Goal: Information Seeking & Learning: Find specific fact

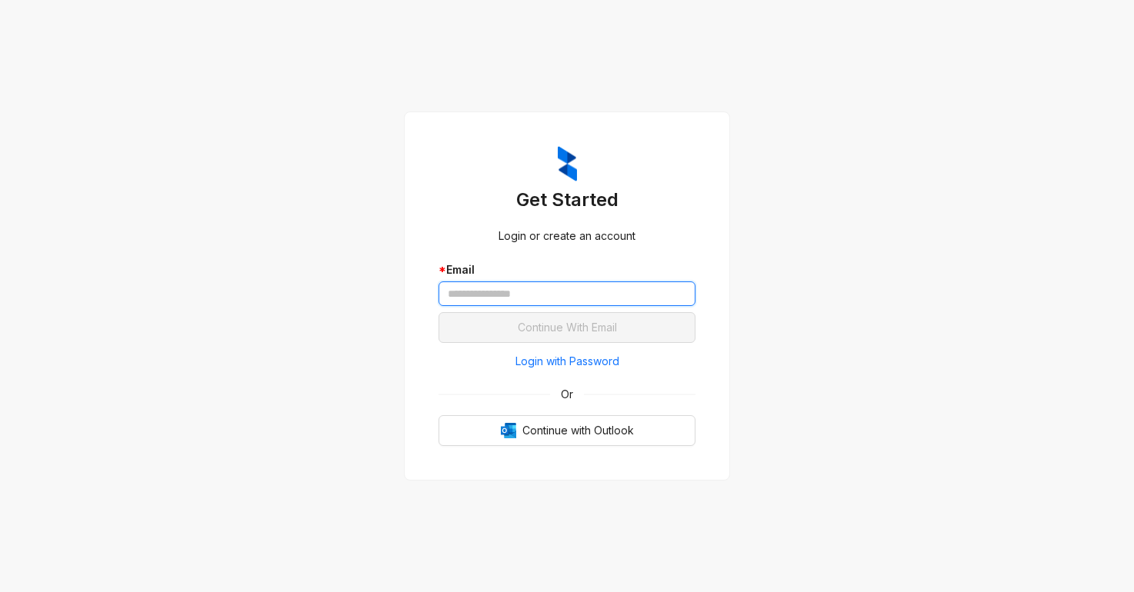
click at [496, 289] on input "text" at bounding box center [566, 294] width 257 height 25
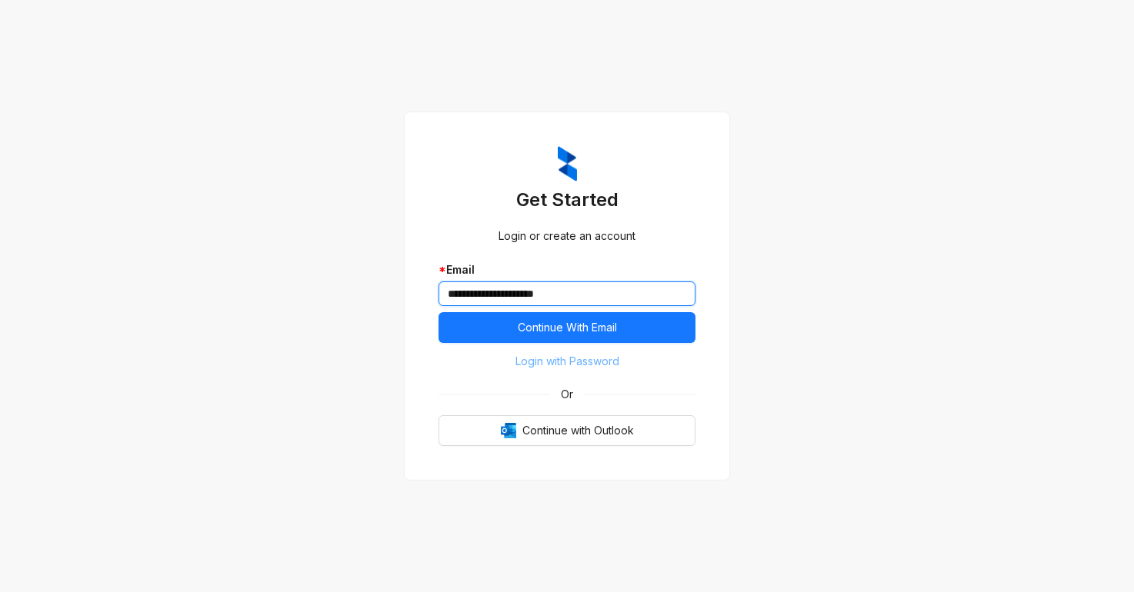
type input "**********"
click at [528, 357] on span "Login with Password" at bounding box center [567, 361] width 104 height 17
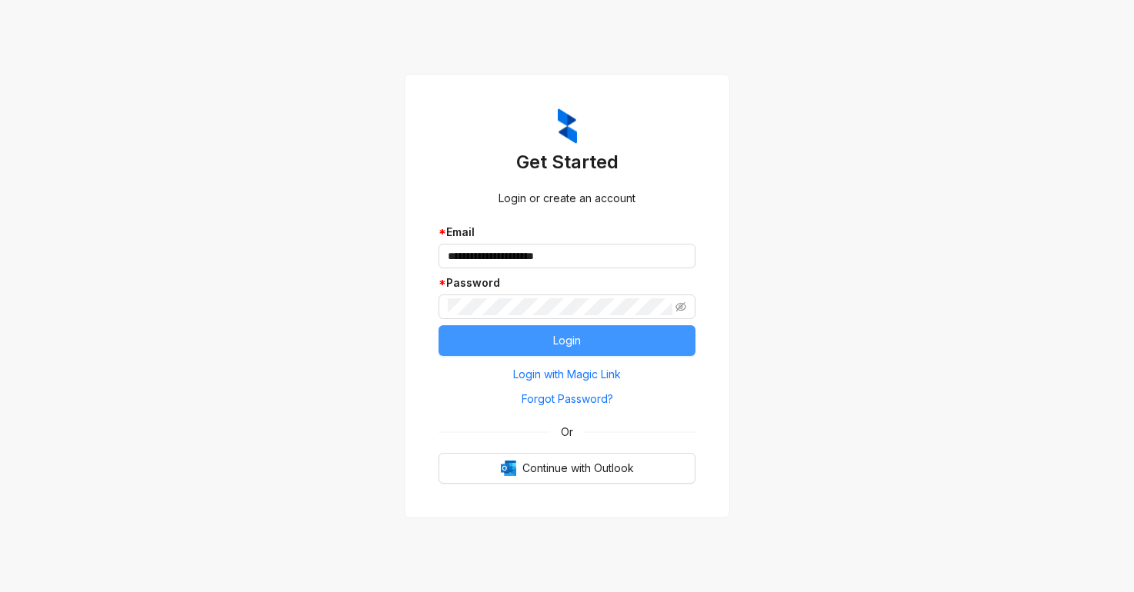
click at [458, 346] on button "Login" at bounding box center [566, 340] width 257 height 31
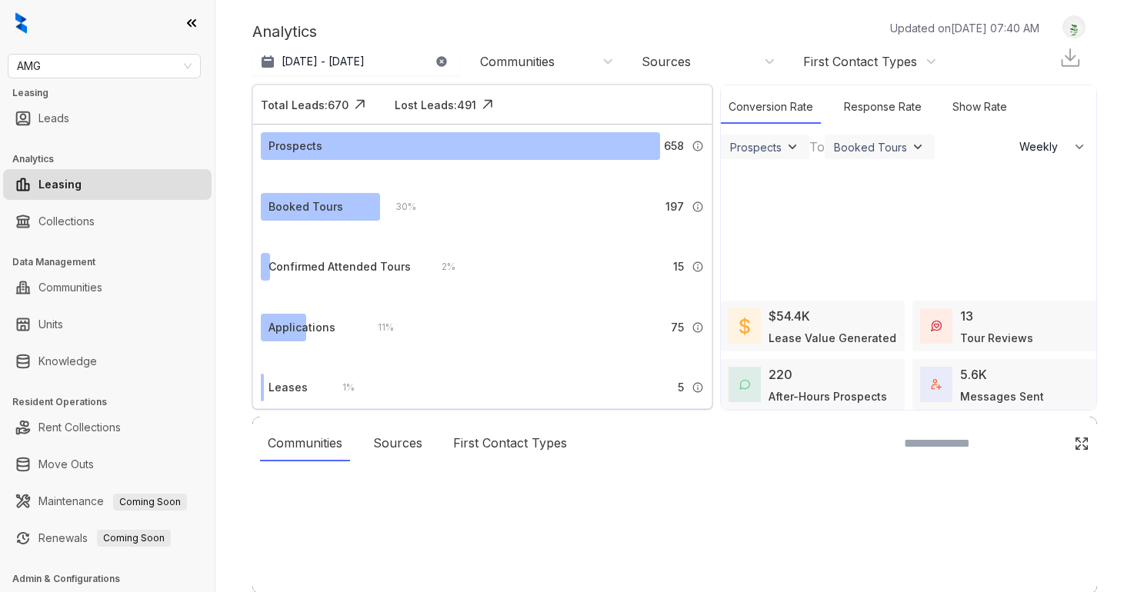
select select "******"
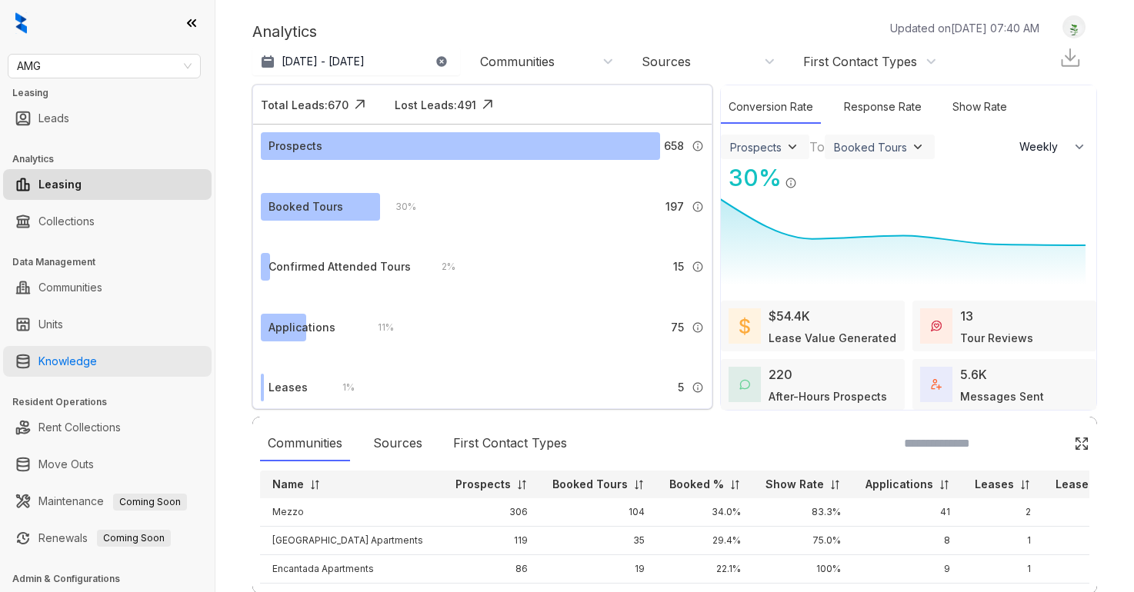
click at [58, 355] on link "Knowledge" at bounding box center [67, 361] width 58 height 31
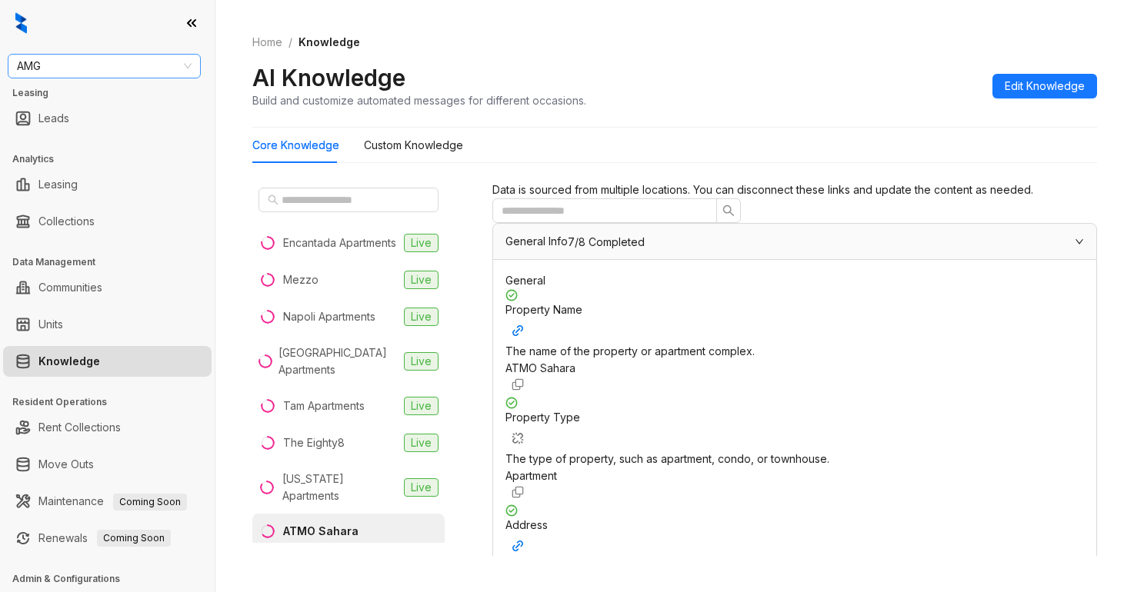
click at [94, 69] on span "AMG" at bounding box center [104, 66] width 175 height 23
type input "****"
click at [96, 92] on div "SfRent" at bounding box center [104, 96] width 168 height 17
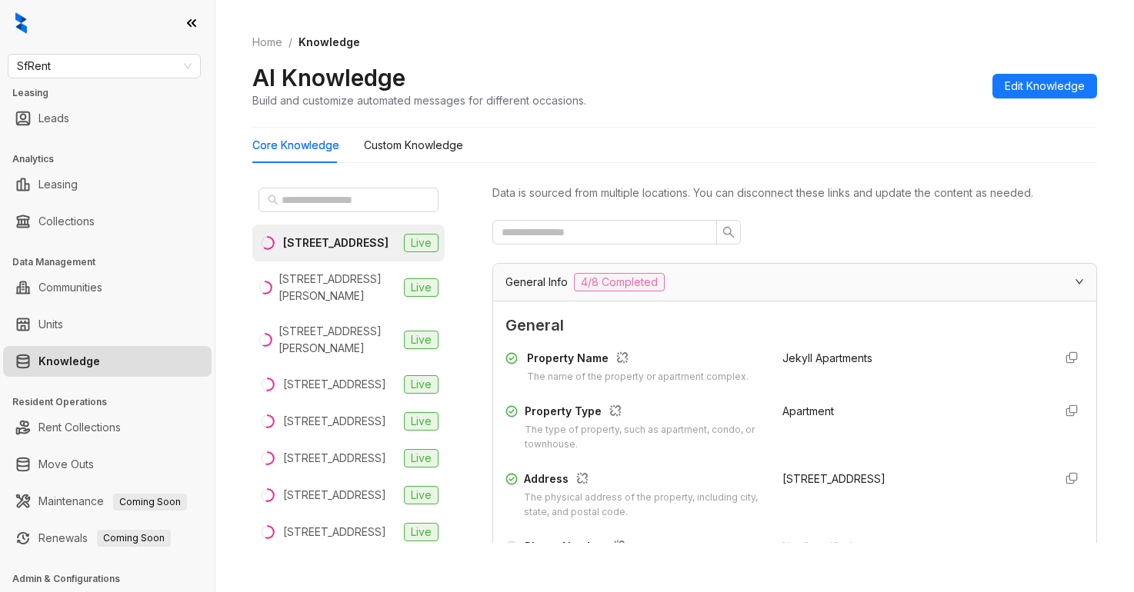
click at [892, 228] on div at bounding box center [794, 232] width 605 height 25
click at [912, 341] on div "General Property Name The name of the property or apartment complex. Jekyll Apa…" at bounding box center [794, 521] width 579 height 415
click at [882, 300] on div "General Info 4/8 Completed" at bounding box center [794, 282] width 603 height 37
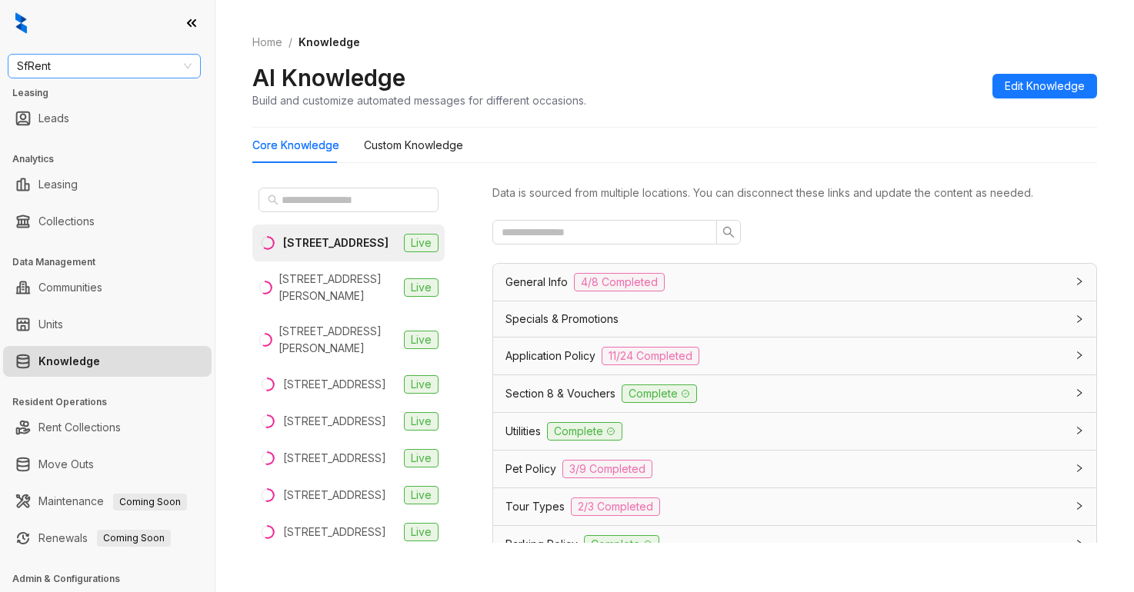
click at [101, 71] on span "SfRent" at bounding box center [104, 66] width 175 height 23
type input "**********"
click at [99, 97] on div "Unified Residential" at bounding box center [104, 96] width 168 height 17
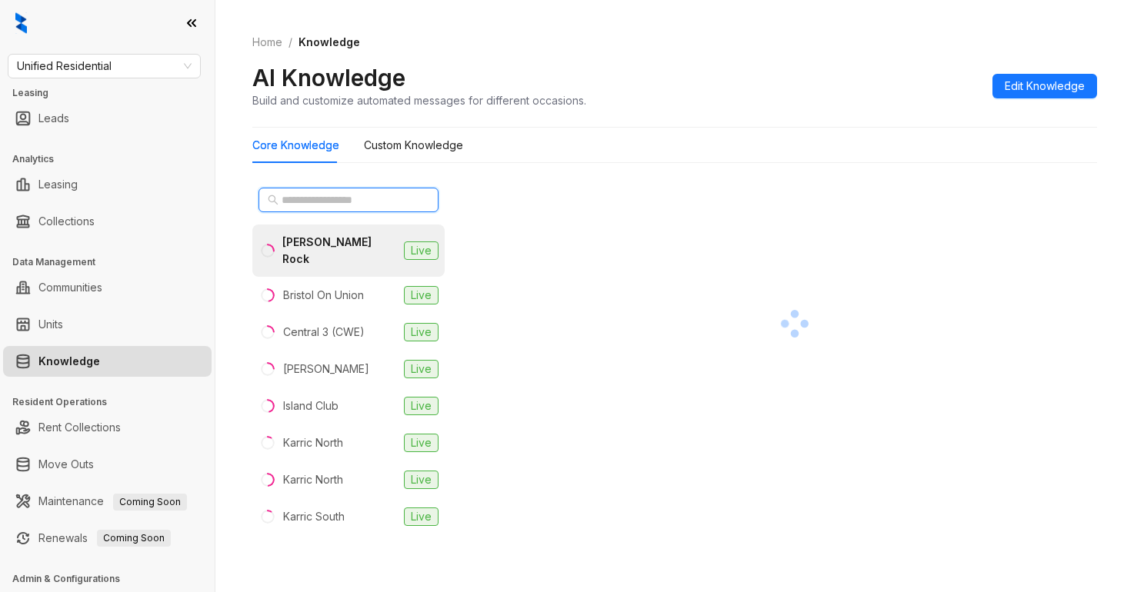
click at [282, 205] on input "text" at bounding box center [349, 200] width 135 height 17
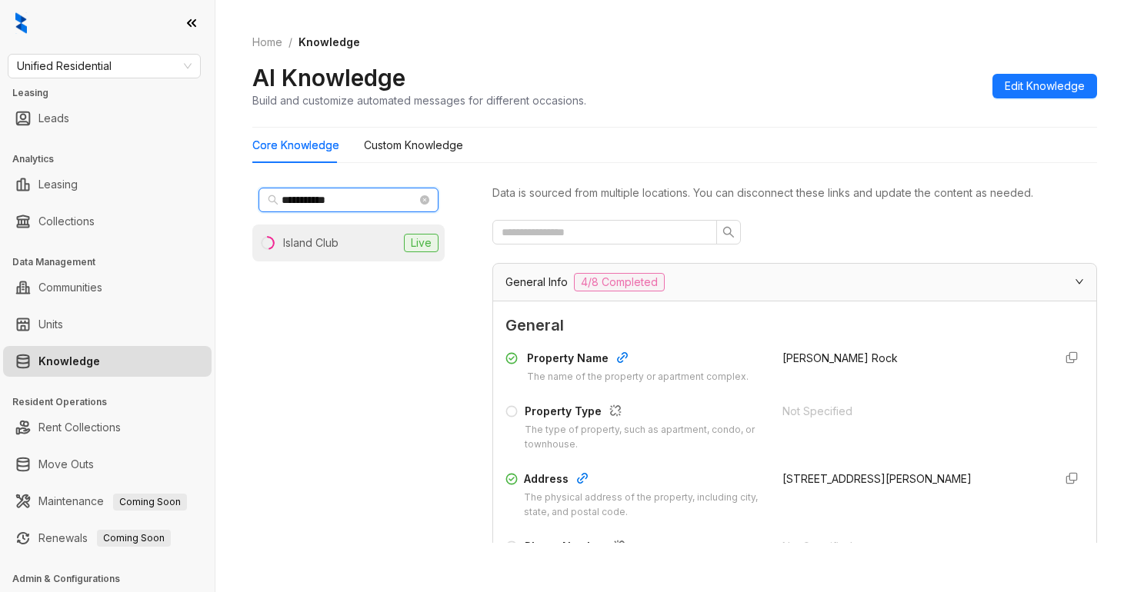
type input "**********"
click at [308, 249] on div "Island Club" at bounding box center [310, 243] width 55 height 17
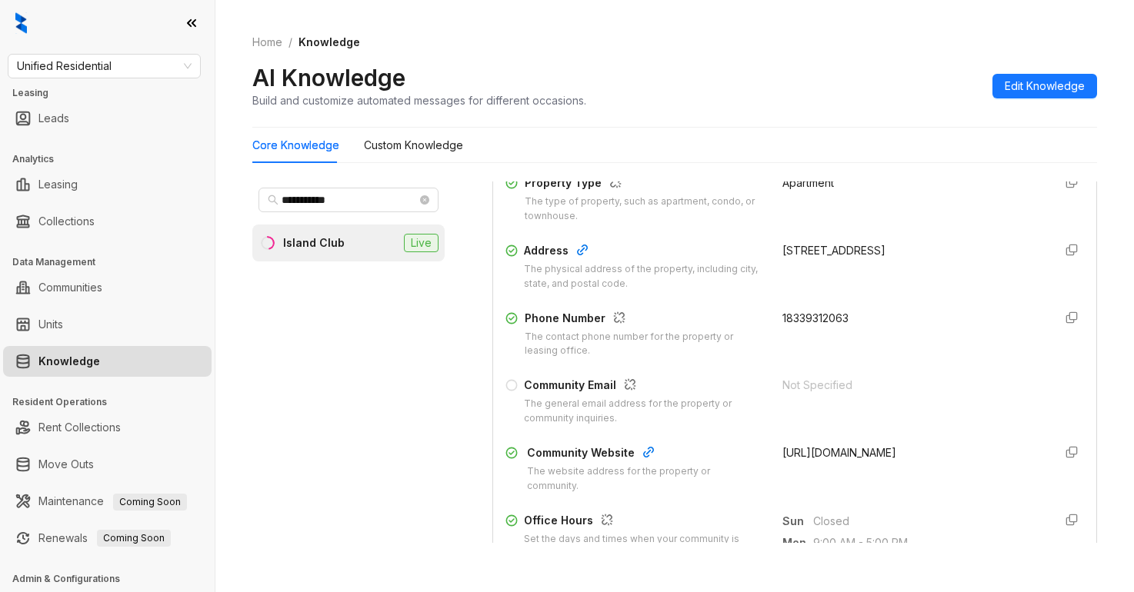
scroll to position [231, 0]
drag, startPoint x: 758, startPoint y: 315, endPoint x: 859, endPoint y: 315, distance: 101.5
click at [859, 315] on div "Phone Number The contact phone number for the property or leasing office. 18339…" at bounding box center [794, 332] width 579 height 49
copy span "18339312063"
click at [884, 328] on div "18339312063" at bounding box center [911, 332] width 258 height 49
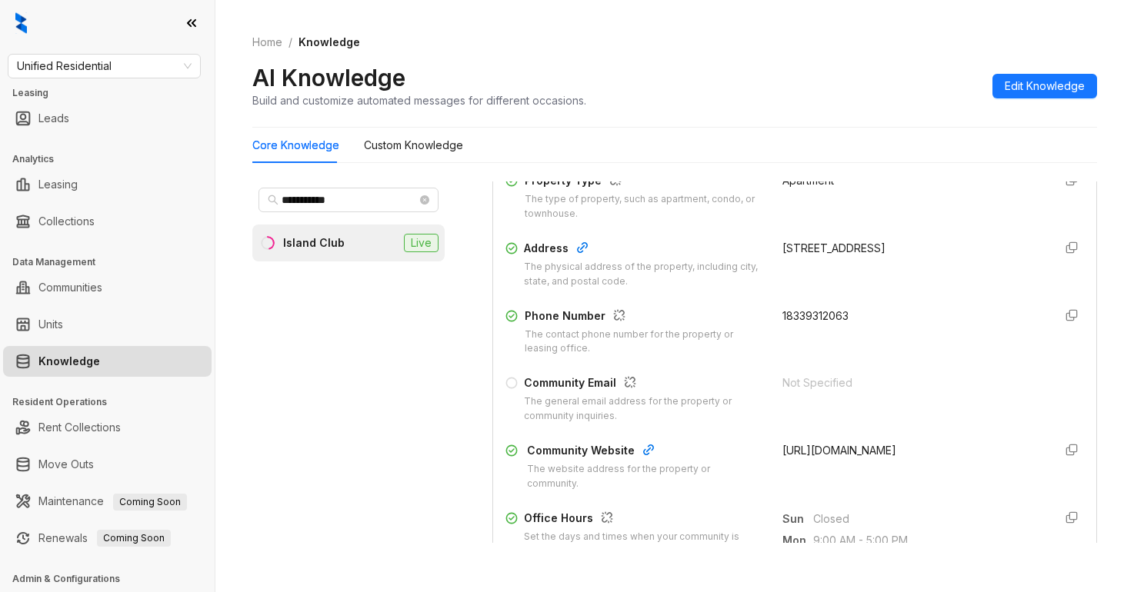
click at [882, 181] on div "**********" at bounding box center [674, 365] width 845 height 381
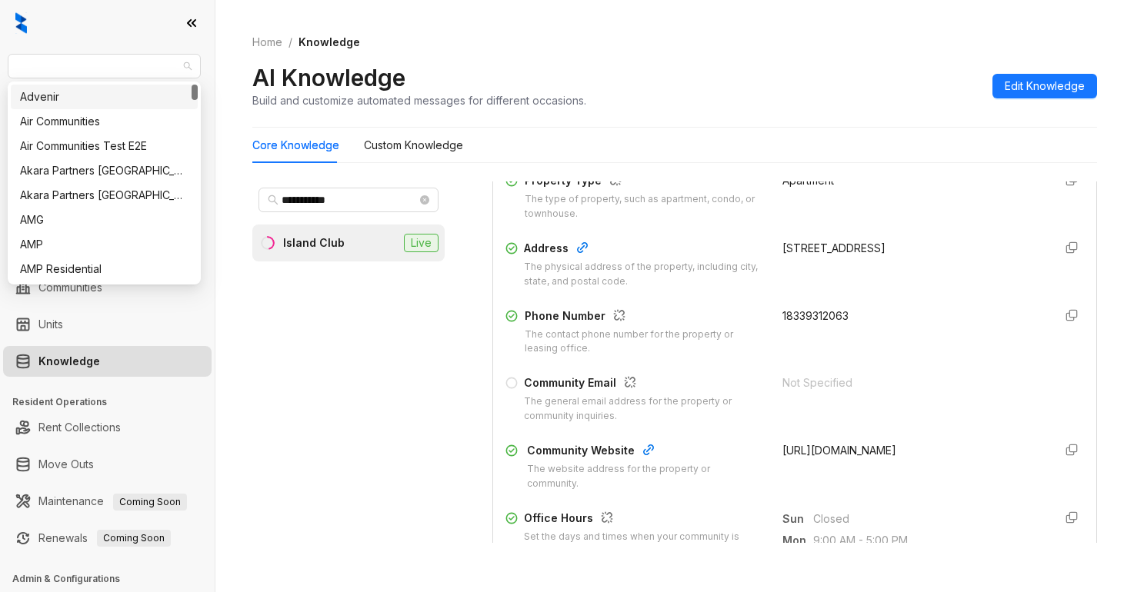
drag, startPoint x: 143, startPoint y: 67, endPoint x: -22, endPoint y: 68, distance: 164.6
click at [0, 68] on html "**********" at bounding box center [567, 296] width 1134 height 592
click at [912, 356] on div "18339312063" at bounding box center [911, 332] width 258 height 49
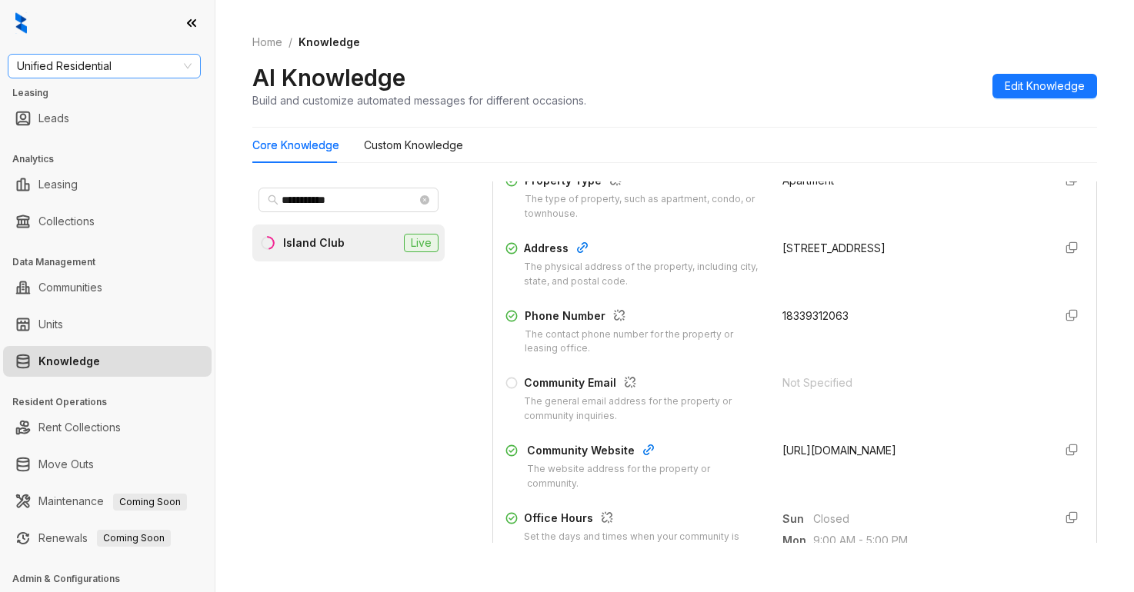
click at [129, 65] on span "Unified Residential" at bounding box center [104, 66] width 175 height 23
type input "****"
click at [88, 105] on div "SfRent" at bounding box center [104, 97] width 187 height 25
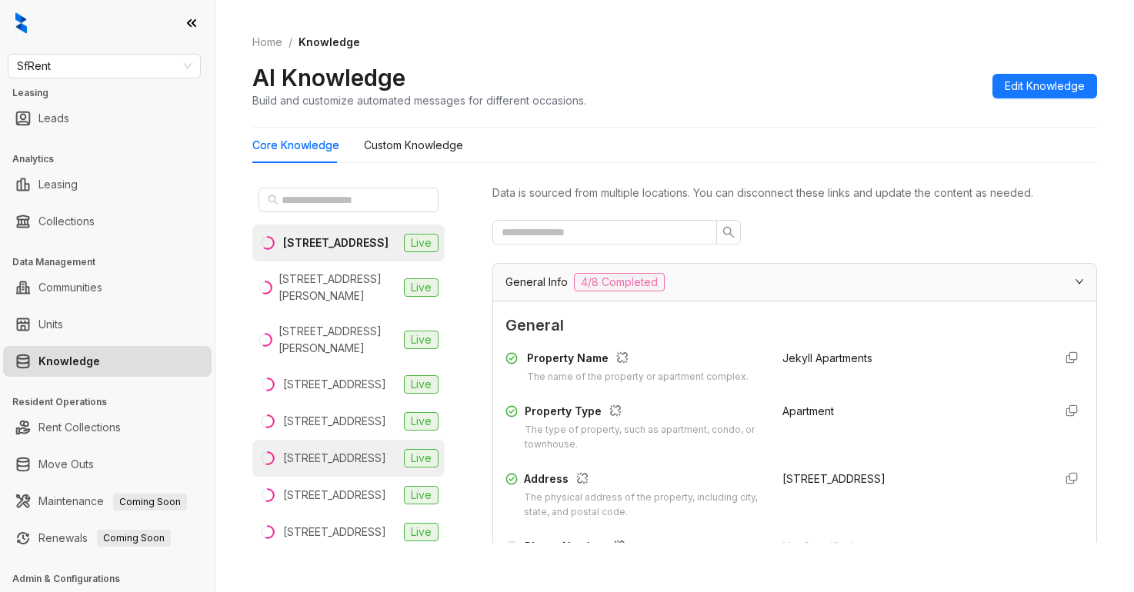
click at [300, 467] on div "[STREET_ADDRESS]" at bounding box center [334, 458] width 103 height 17
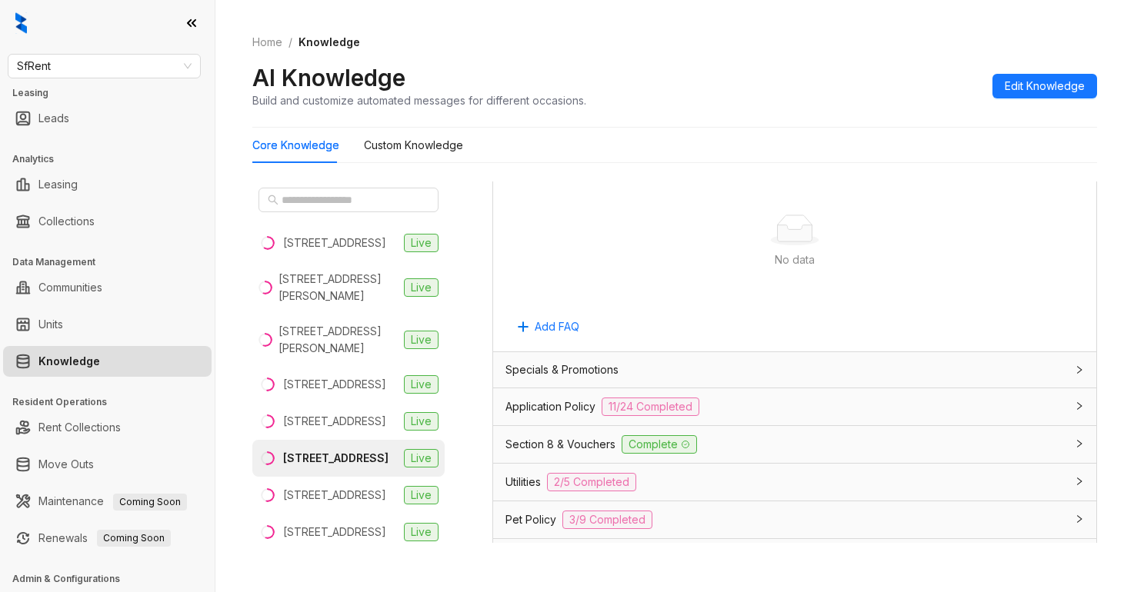
scroll to position [923, 0]
click at [531, 407] on span "Application Policy" at bounding box center [550, 403] width 90 height 17
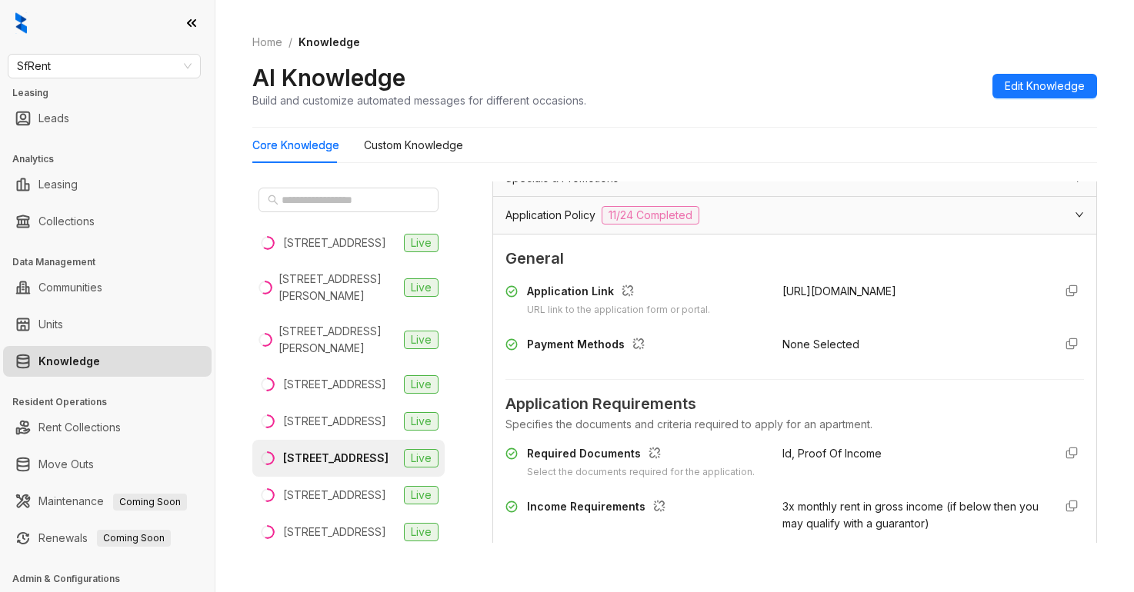
scroll to position [1077, 0]
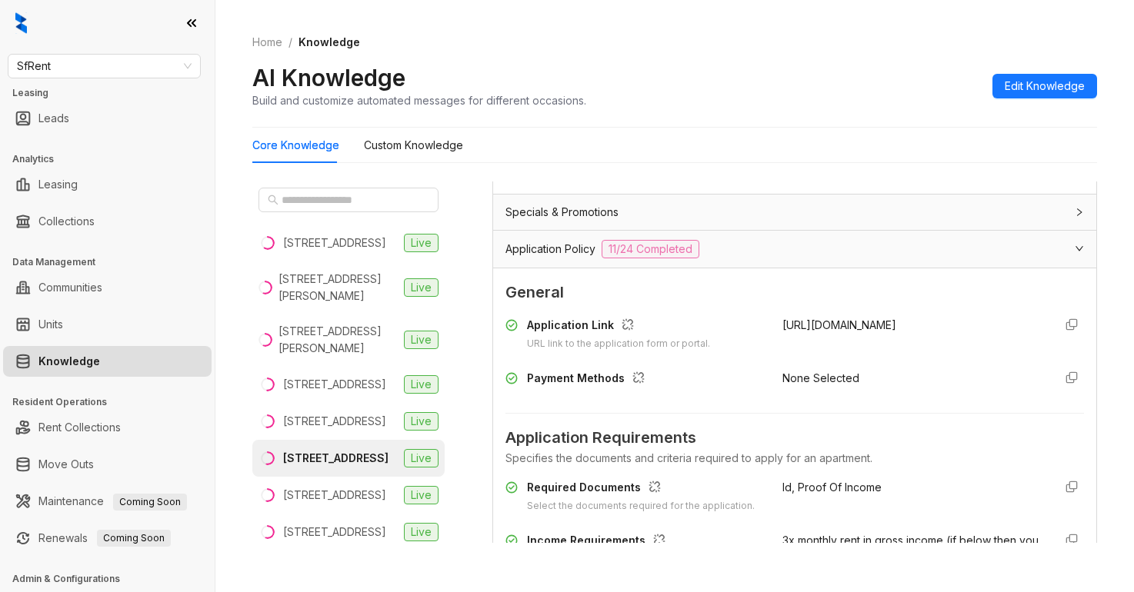
drag, startPoint x: 761, startPoint y: 321, endPoint x: 893, endPoint y: 332, distance: 132.8
click at [893, 332] on div "Application Link URL link to the application form or portal. [URL][DOMAIN_NAME]" at bounding box center [794, 334] width 579 height 35
copy span "[URL][DOMAIN_NAME]"
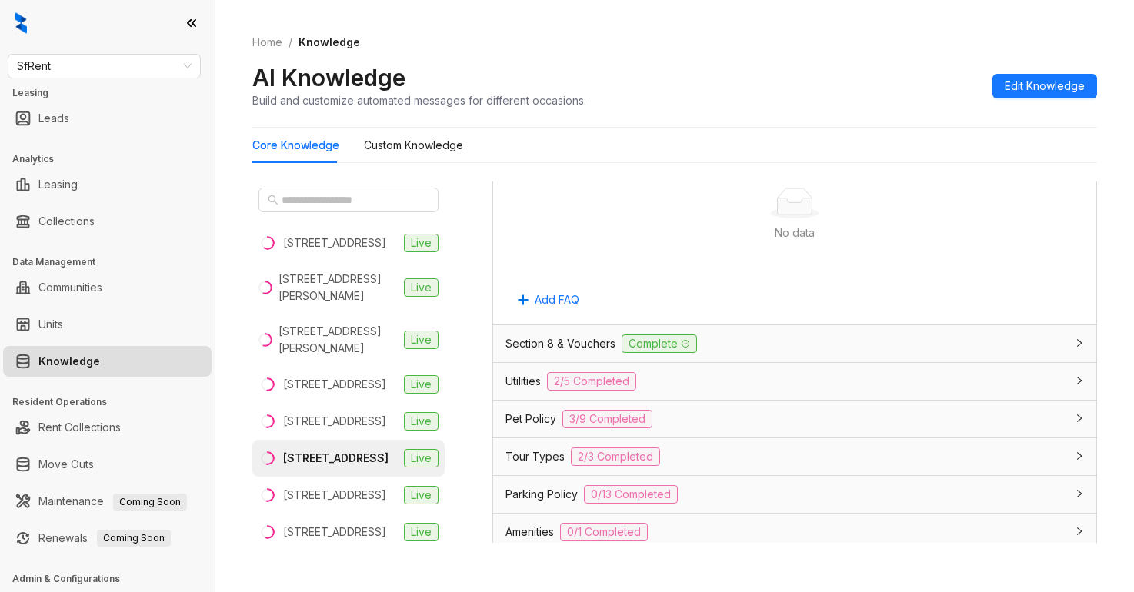
scroll to position [3000, 0]
drag, startPoint x: 526, startPoint y: 379, endPoint x: 529, endPoint y: 371, distance: 9.0
click at [528, 379] on span "Utilities" at bounding box center [522, 380] width 35 height 17
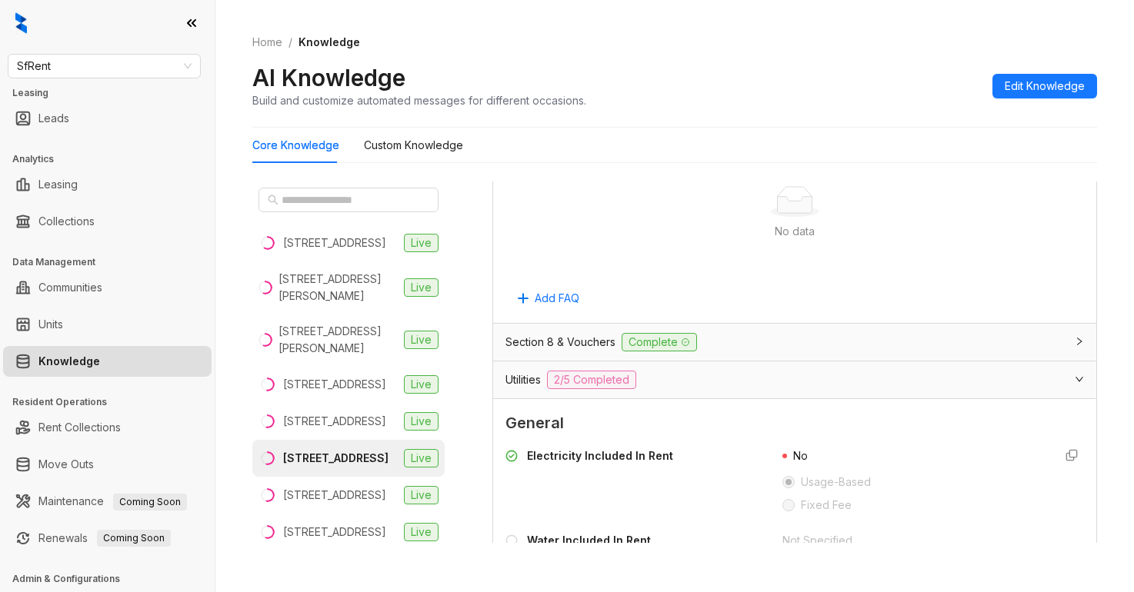
click at [924, 235] on div "No data" at bounding box center [795, 231] width 542 height 17
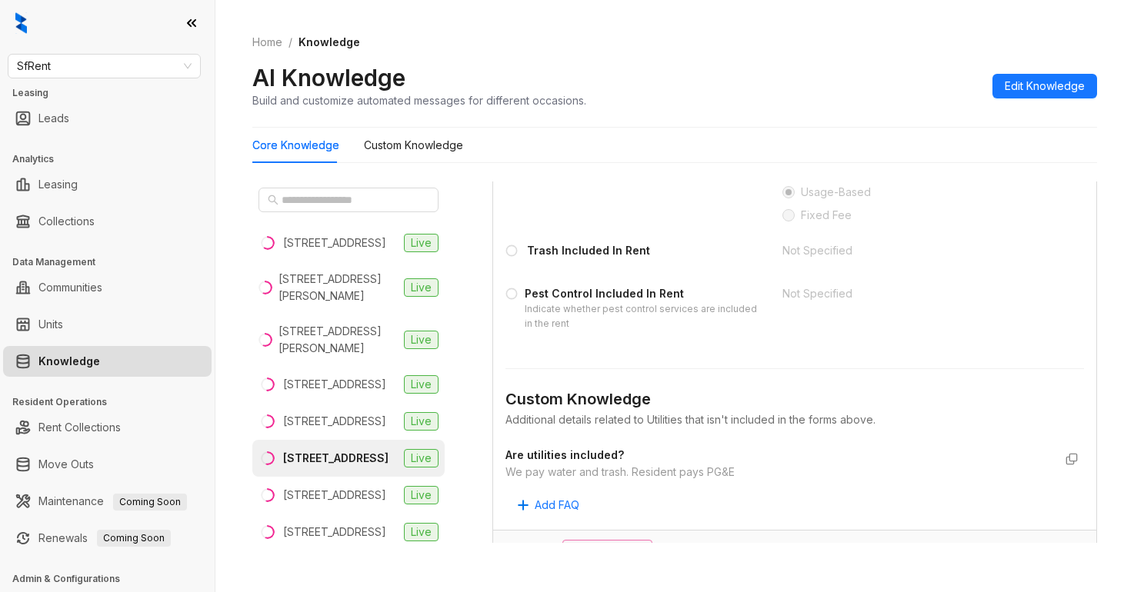
scroll to position [3462, 0]
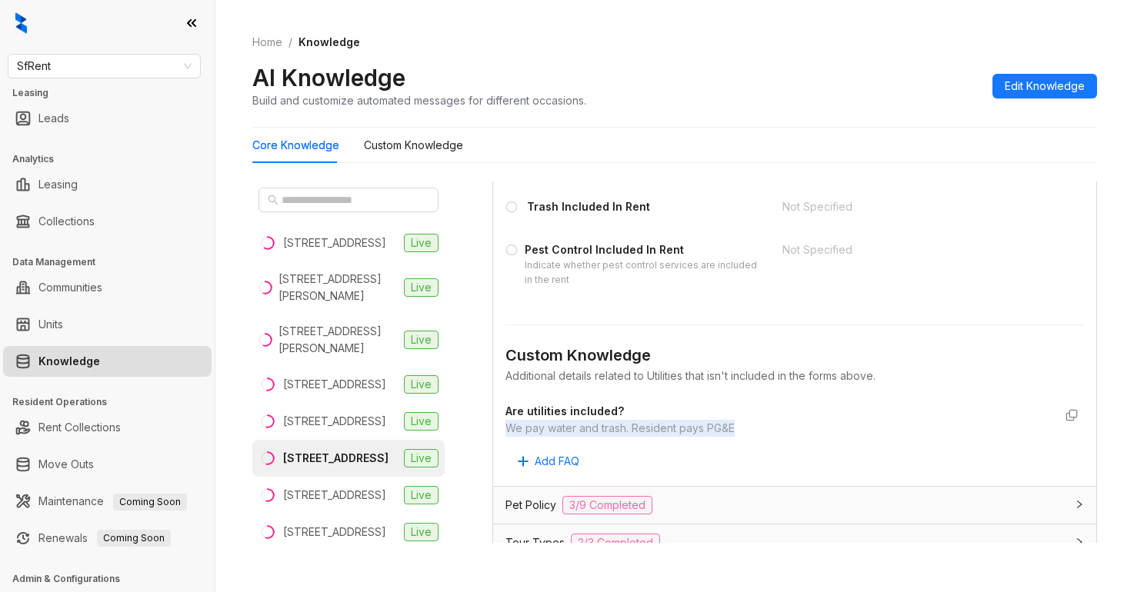
drag, startPoint x: 506, startPoint y: 427, endPoint x: 754, endPoint y: 435, distance: 247.9
click at [754, 435] on div "We pay water and trash. Resident pays PG&E" at bounding box center [779, 428] width 548 height 17
copy div "We pay water and trash. Resident pays PG&E"
click at [435, 148] on Knowledge "Custom Knowledge" at bounding box center [413, 145] width 99 height 17
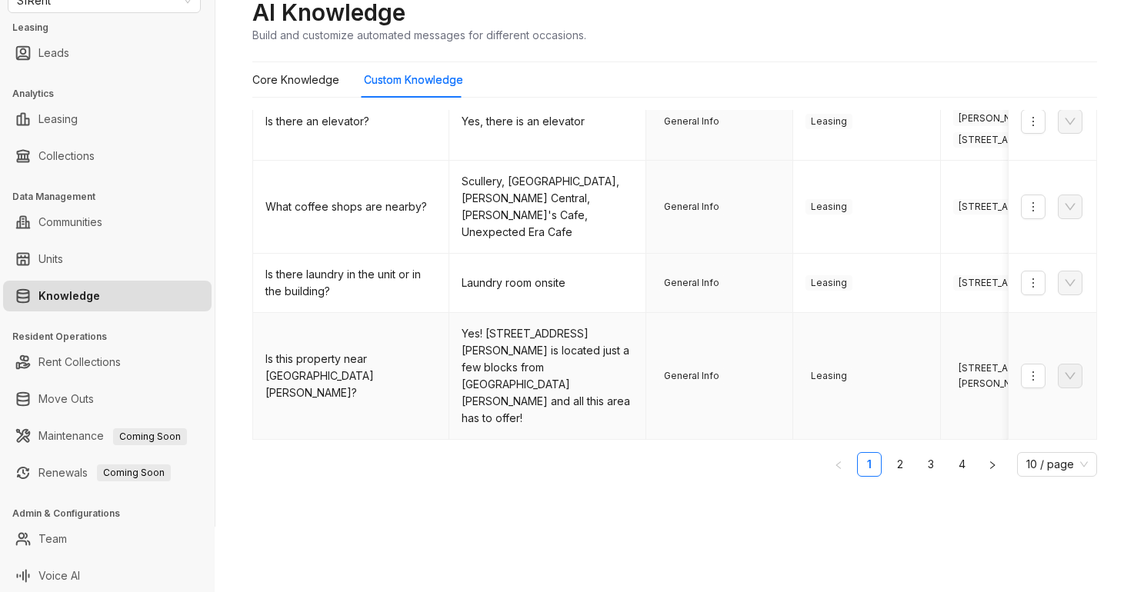
scroll to position [68, 0]
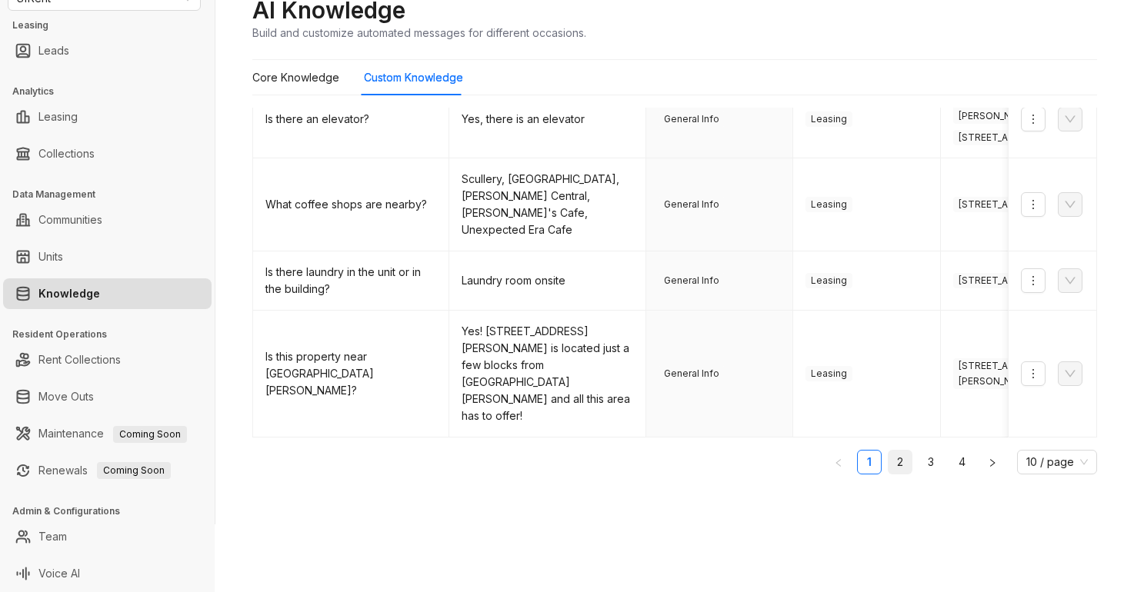
click at [889, 452] on link "2" at bounding box center [900, 462] width 23 height 23
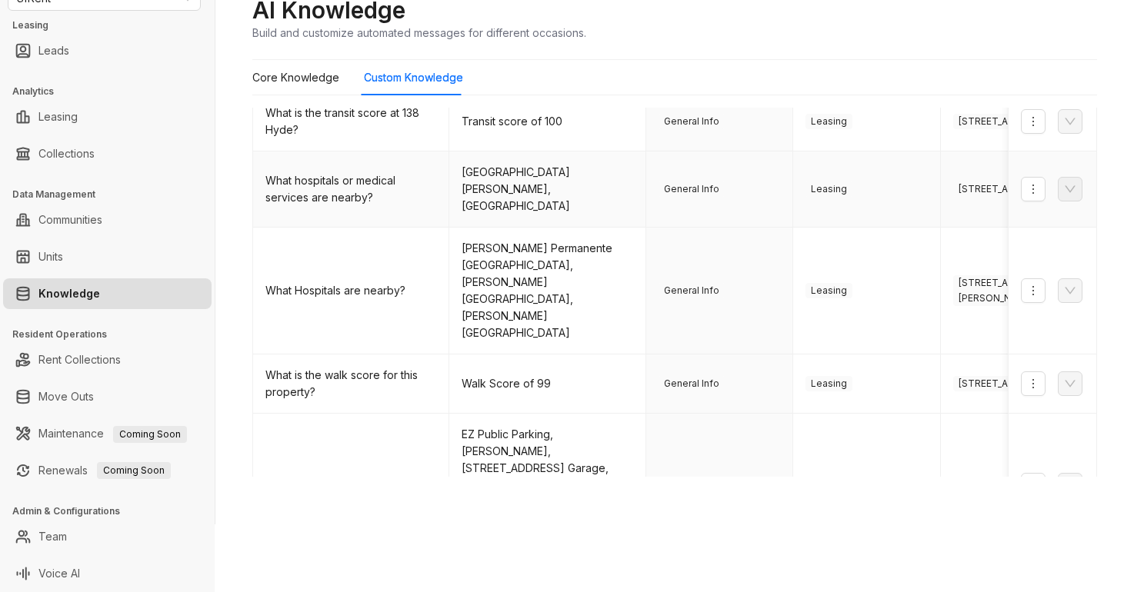
scroll to position [642, 0]
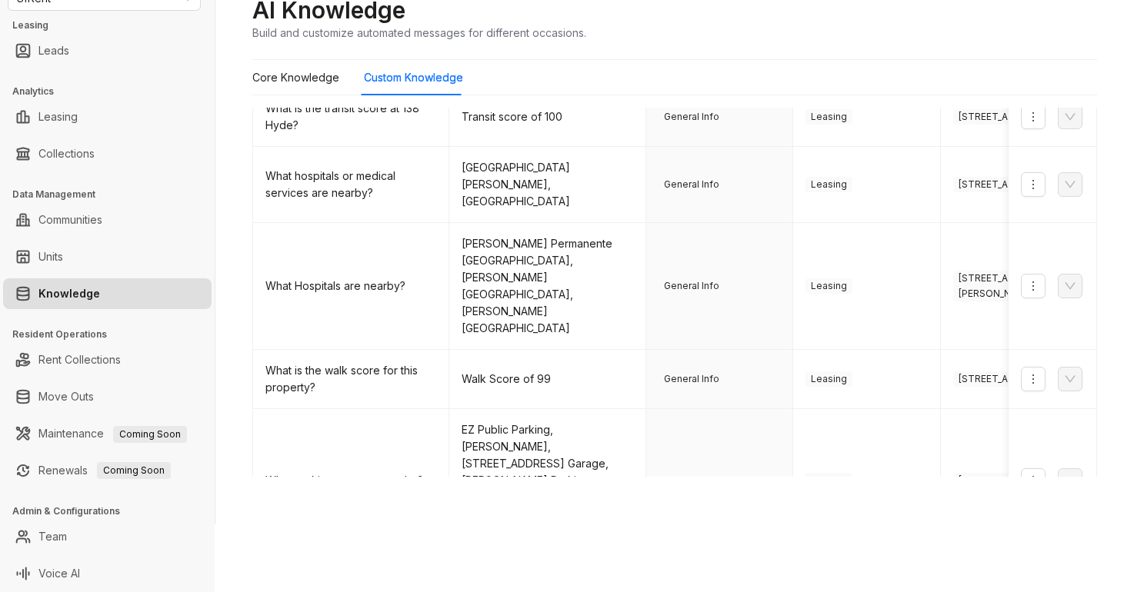
click at [919, 566] on link "3" at bounding box center [930, 577] width 23 height 23
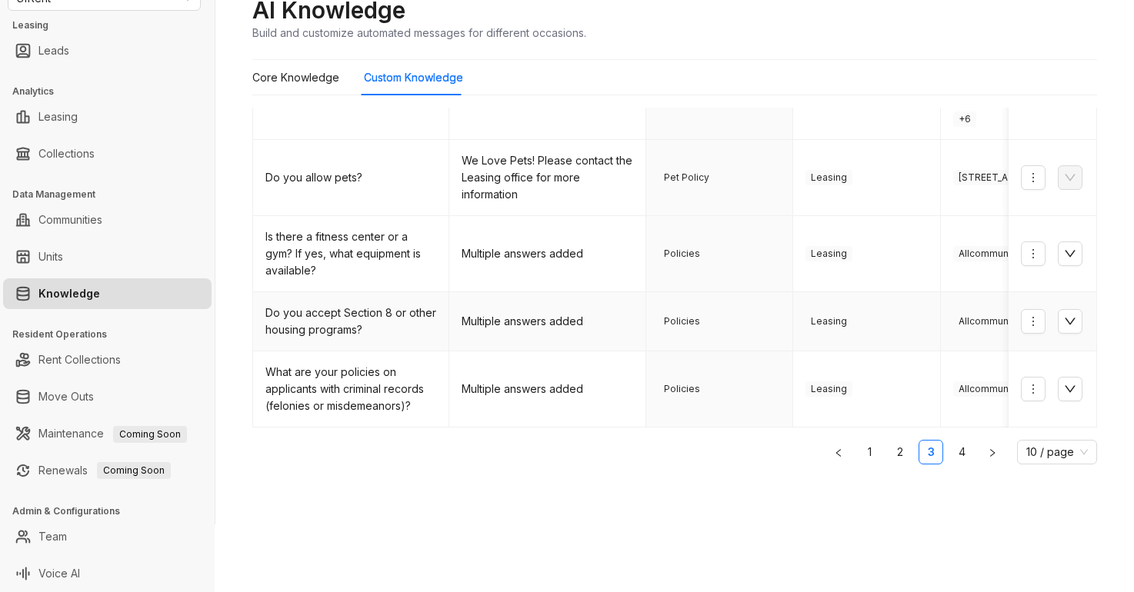
scroll to position [532, 0]
click at [1058, 246] on button "button" at bounding box center [1070, 254] width 25 height 25
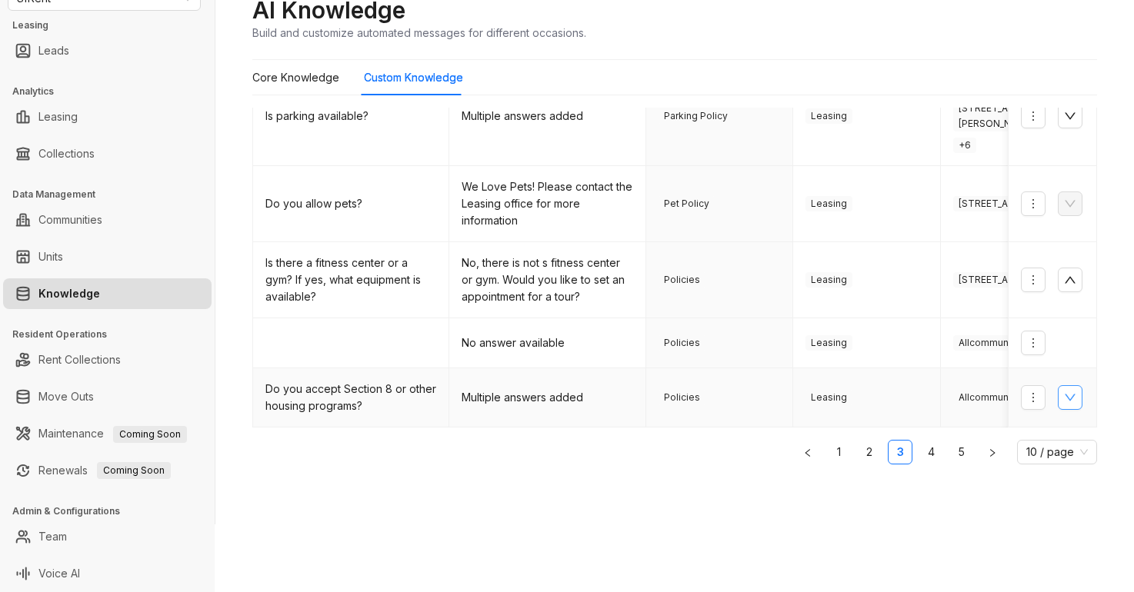
click at [1064, 392] on icon "down" at bounding box center [1070, 398] width 12 height 12
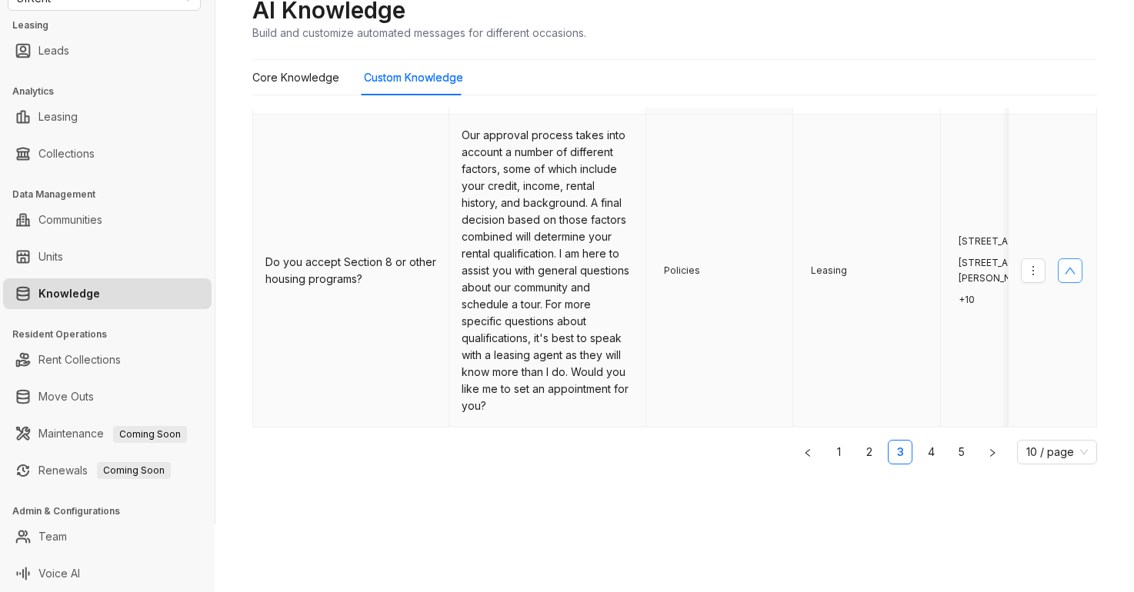
scroll to position [759, 0]
click at [919, 454] on link "4" at bounding box center [930, 452] width 23 height 23
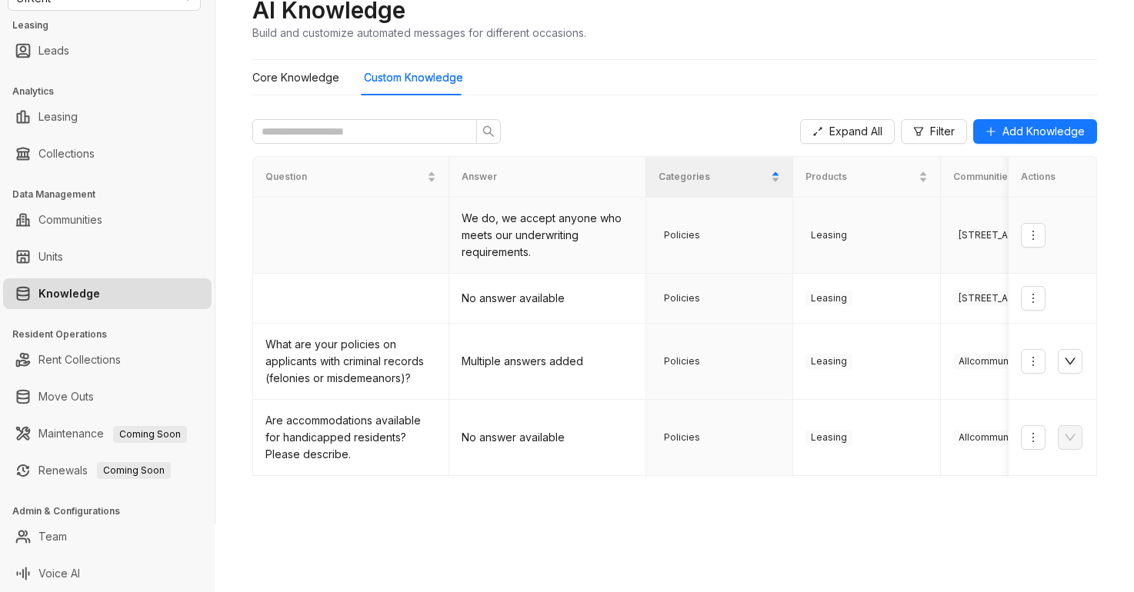
scroll to position [0, 0]
click at [1064, 365] on icon "down" at bounding box center [1070, 362] width 12 height 12
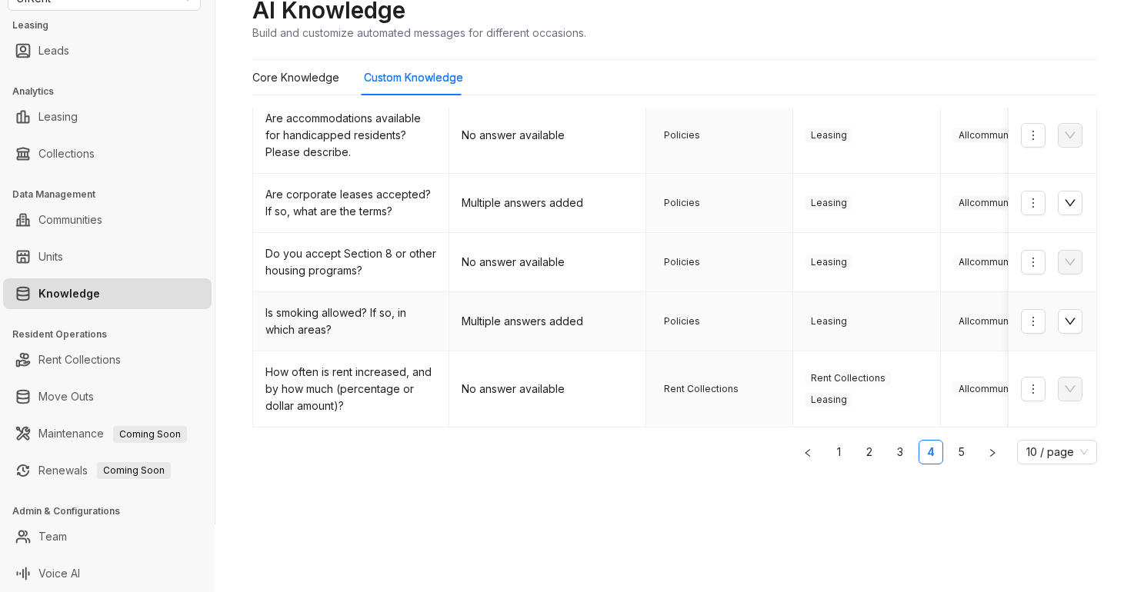
scroll to position [775, 0]
click at [950, 455] on link "5" at bounding box center [961, 452] width 23 height 23
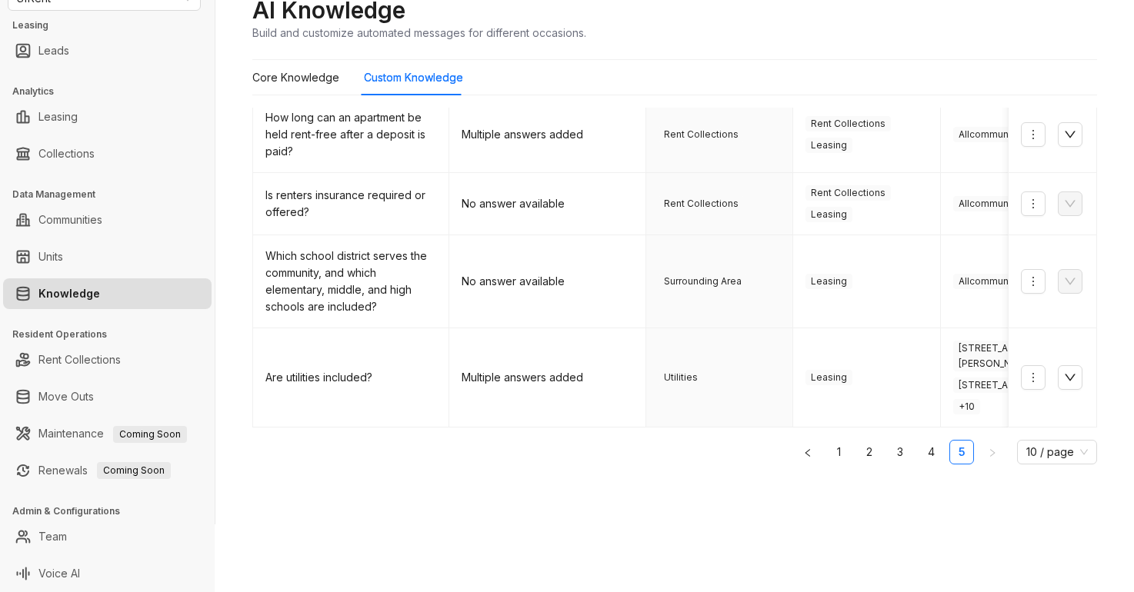
scroll to position [205, 0]
click at [1064, 372] on icon "down" at bounding box center [1070, 378] width 12 height 12
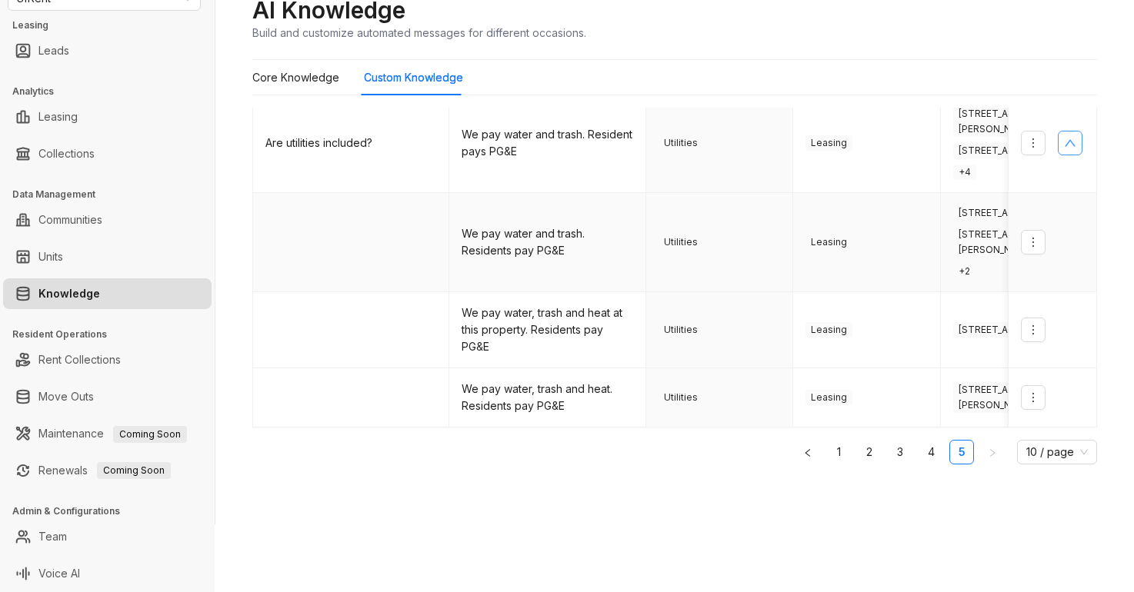
scroll to position [435, 0]
click at [311, 77] on Knowledge "Core Knowledge" at bounding box center [295, 77] width 87 height 17
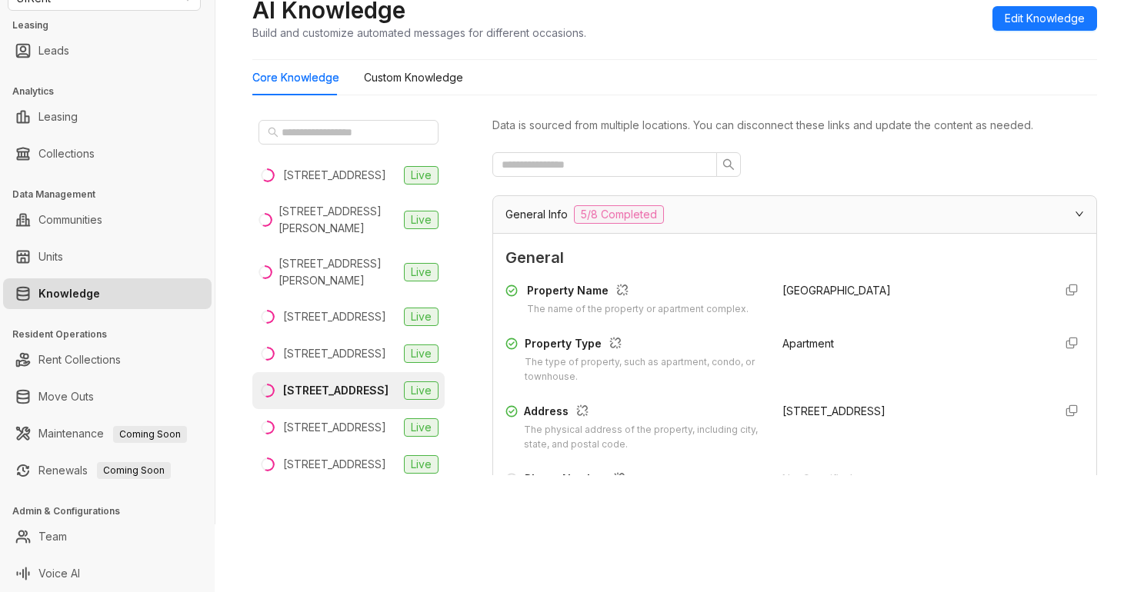
drag, startPoint x: 295, startPoint y: 435, endPoint x: 806, endPoint y: 161, distance: 580.0
click at [807, 161] on div at bounding box center [794, 164] width 605 height 25
click at [919, 262] on span "General" at bounding box center [794, 258] width 579 height 24
click at [909, 170] on div at bounding box center [794, 164] width 605 height 25
click at [912, 311] on div "[GEOGRAPHIC_DATA]" at bounding box center [911, 299] width 258 height 35
